Goal: Task Accomplishment & Management: Use online tool/utility

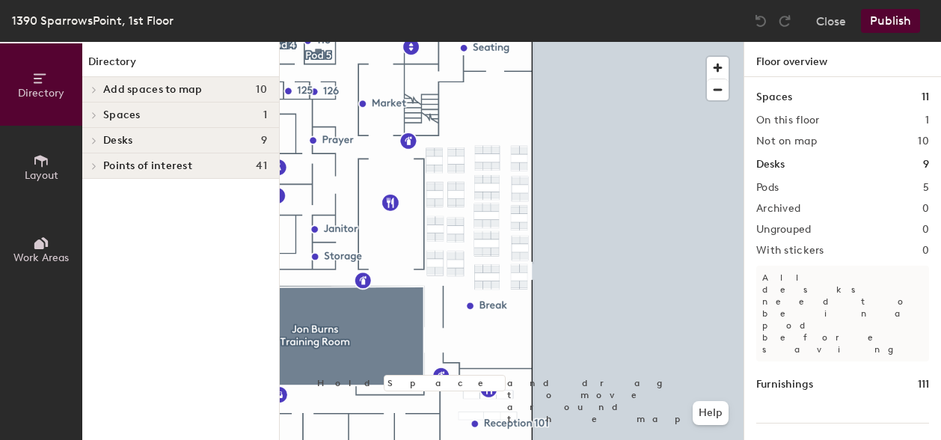
click at [886, 25] on button "Publish" at bounding box center [890, 21] width 59 height 24
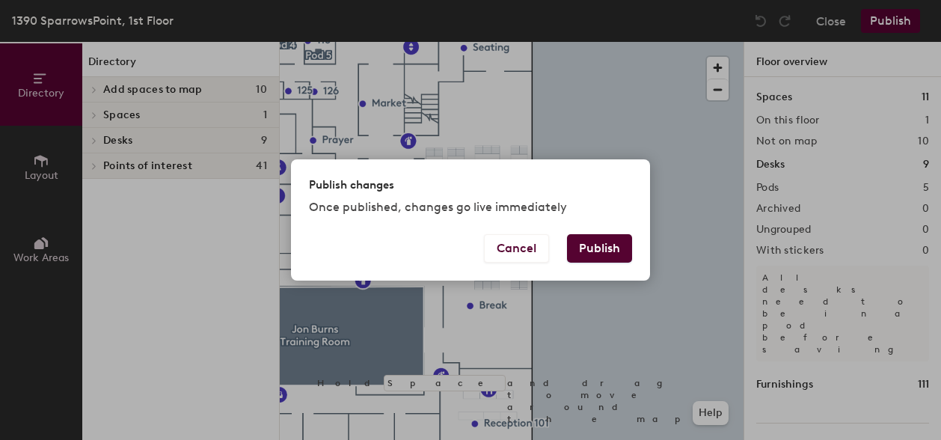
click at [602, 250] on button "Publish" at bounding box center [599, 248] width 65 height 28
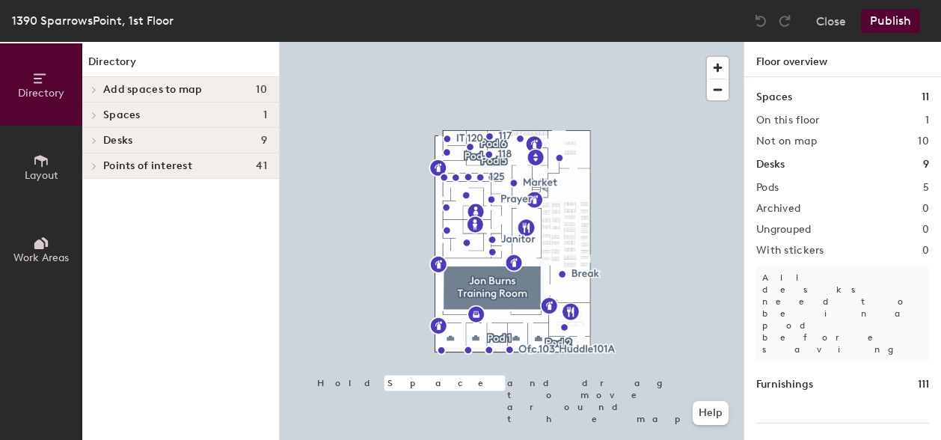
click at [47, 164] on icon at bounding box center [40, 161] width 13 height 12
